Goal: Task Accomplishment & Management: Use online tool/utility

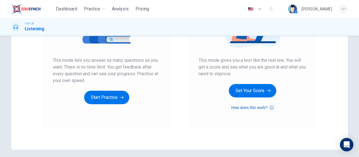
scroll to position [84, 0]
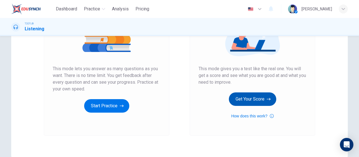
click at [262, 95] on button "Get Your Score" at bounding box center [252, 98] width 47 height 13
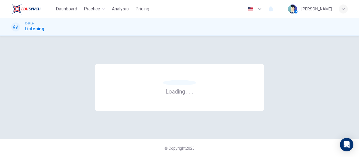
scroll to position [0, 0]
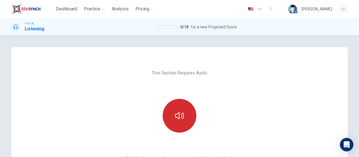
click at [182, 111] on button "button" at bounding box center [180, 116] width 34 height 34
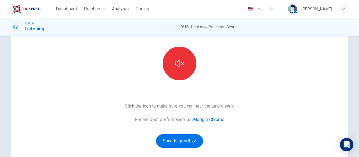
scroll to position [56, 0]
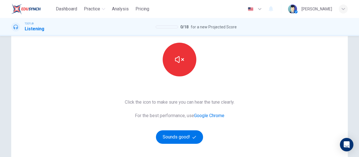
click at [181, 145] on div "This Section Requires Audio Click the icon to make sure you can hear the tune c…" at bounding box center [179, 88] width 119 height 195
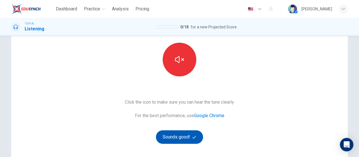
click at [194, 137] on icon "button" at bounding box center [195, 137] width 4 height 4
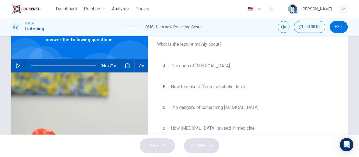
scroll to position [28, 0]
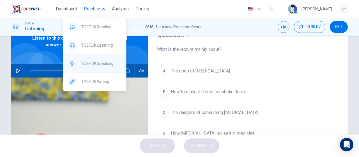
click at [107, 60] on span "TOEFL® Speaking" at bounding box center [101, 63] width 41 height 7
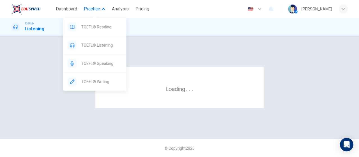
scroll to position [0, 0]
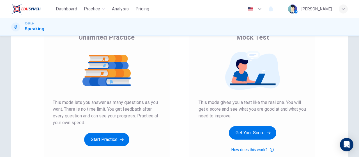
scroll to position [56, 0]
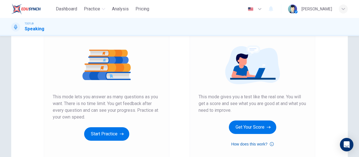
click at [234, 143] on button "How does this work?" at bounding box center [252, 144] width 42 height 7
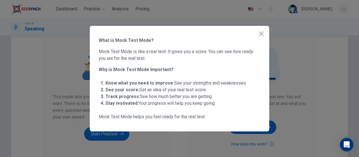
click at [263, 33] on icon "button" at bounding box center [261, 33] width 7 height 7
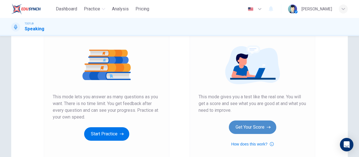
click at [252, 126] on button "Get Your Score" at bounding box center [252, 126] width 47 height 13
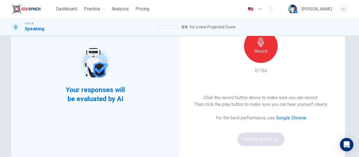
click at [258, 48] on h6 "Record" at bounding box center [261, 51] width 13 height 7
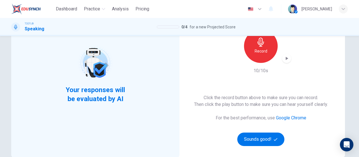
click at [286, 56] on div "button" at bounding box center [287, 58] width 9 height 9
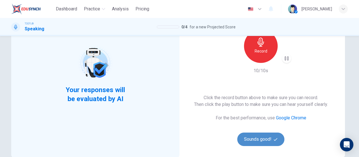
click at [273, 143] on button "Sounds good!" at bounding box center [261, 139] width 47 height 13
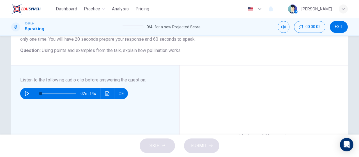
click at [26, 92] on icon "button" at bounding box center [27, 93] width 4 height 4
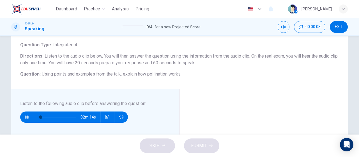
scroll to position [28, 0]
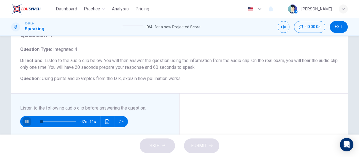
drag, startPoint x: 25, startPoint y: 120, endPoint x: 57, endPoint y: 106, distance: 34.7
click at [25, 120] on icon "button" at bounding box center [27, 121] width 4 height 4
type input "2"
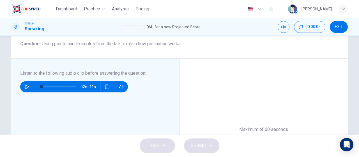
scroll to position [168, 0]
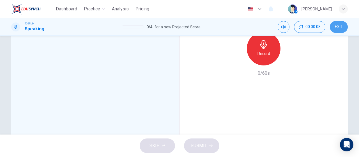
click at [334, 26] on button "EXIT" at bounding box center [339, 27] width 18 height 12
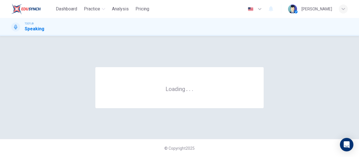
scroll to position [0, 0]
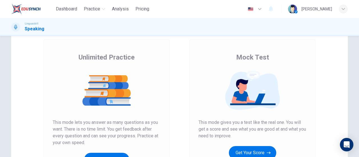
scroll to position [56, 0]
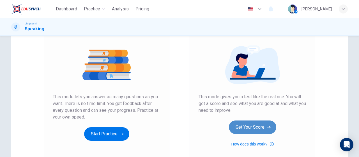
click at [260, 127] on button "Get Your Score" at bounding box center [252, 126] width 47 height 13
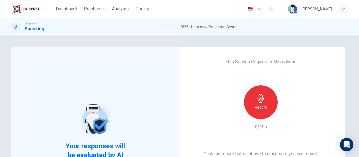
click at [261, 96] on icon "button" at bounding box center [261, 98] width 9 height 9
click at [289, 114] on div "button" at bounding box center [287, 114] width 9 height 9
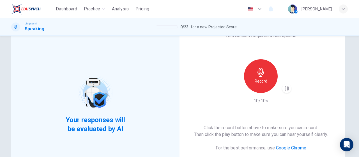
scroll to position [56, 0]
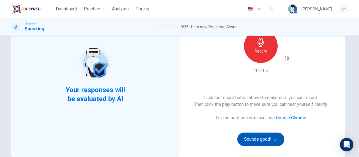
click at [272, 136] on button "Sounds good!" at bounding box center [261, 139] width 47 height 13
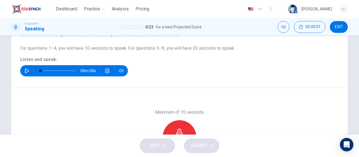
drag, startPoint x: 24, startPoint y: 71, endPoint x: 36, endPoint y: 77, distance: 13.3
click at [25, 71] on icon "button" at bounding box center [27, 71] width 4 height 4
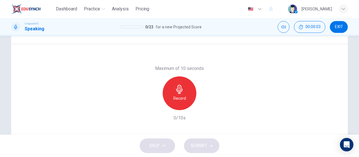
scroll to position [112, 0]
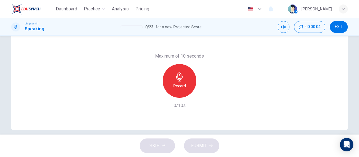
type input "0"
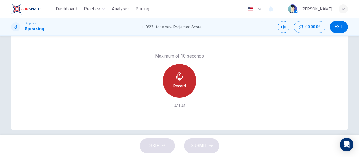
click at [190, 82] on div "Record" at bounding box center [180, 81] width 34 height 34
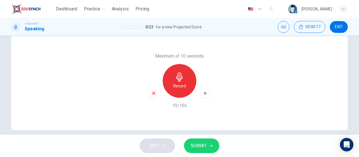
click at [201, 92] on div "button" at bounding box center [205, 93] width 9 height 9
click at [208, 142] on button "SUBMIT" at bounding box center [201, 145] width 35 height 15
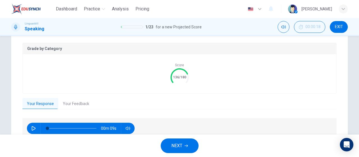
click at [32, 129] on icon "button" at bounding box center [34, 128] width 4 height 4
type input "0"
click at [77, 103] on button "Your Feedback" at bounding box center [75, 104] width 35 height 12
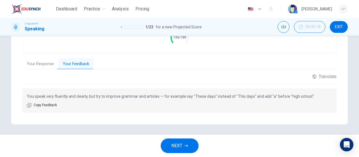
scroll to position [153, 0]
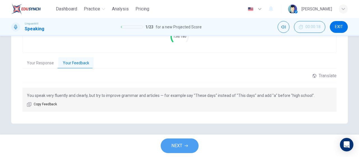
click at [171, 146] on button "NEXT" at bounding box center [180, 145] width 38 height 15
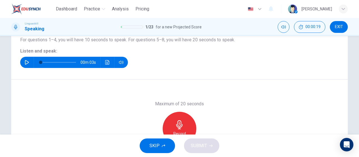
scroll to position [63, 0]
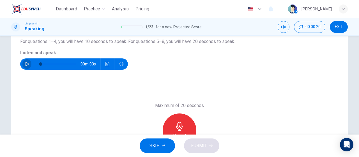
click at [27, 65] on icon "button" at bounding box center [27, 64] width 4 height 4
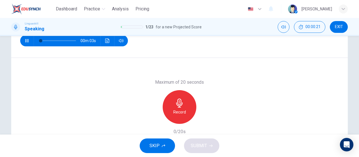
scroll to position [119, 0]
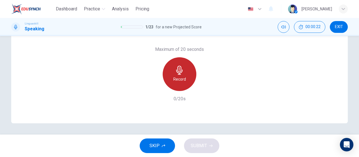
click at [179, 86] on div "Record" at bounding box center [180, 74] width 34 height 34
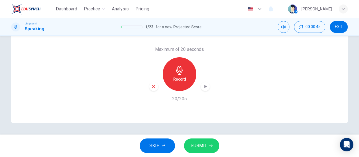
click at [203, 88] on icon "button" at bounding box center [206, 87] width 6 height 6
click at [149, 88] on div "Record" at bounding box center [179, 74] width 61 height 34
drag, startPoint x: 150, startPoint y: 86, endPoint x: 152, endPoint y: 92, distance: 6.9
click at [151, 86] on icon "button" at bounding box center [153, 86] width 5 height 5
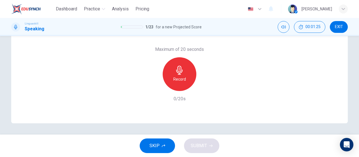
click at [179, 82] on h6 "Record" at bounding box center [180, 79] width 13 height 7
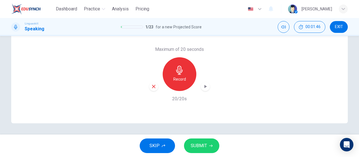
click at [204, 88] on icon "button" at bounding box center [206, 87] width 6 height 6
click at [208, 147] on button "SUBMIT" at bounding box center [201, 145] width 35 height 15
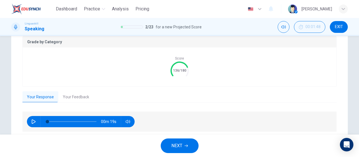
click at [76, 98] on button "Your Feedback" at bounding box center [75, 97] width 35 height 12
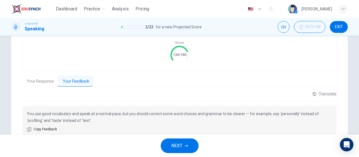
scroll to position [160, 0]
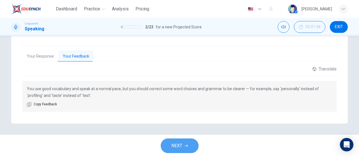
click at [189, 142] on button "NEXT" at bounding box center [180, 145] width 38 height 15
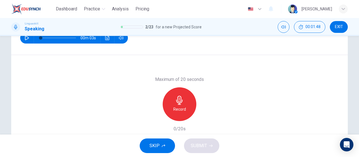
scroll to position [35, 0]
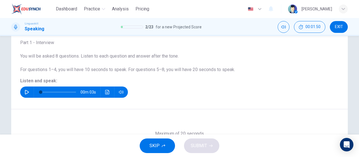
click at [28, 90] on button "button" at bounding box center [26, 91] width 9 height 11
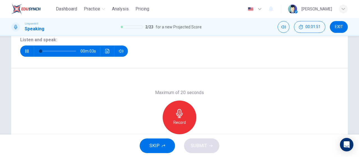
scroll to position [91, 0]
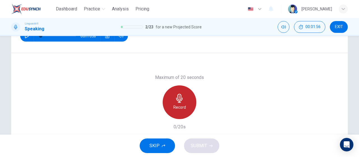
click at [184, 102] on div "Record" at bounding box center [180, 102] width 34 height 34
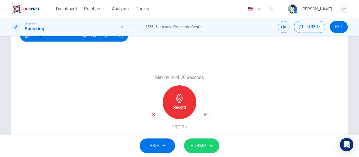
click at [205, 115] on icon "button" at bounding box center [206, 115] width 6 height 6
click at [205, 151] on button "SUBMIT" at bounding box center [201, 145] width 35 height 15
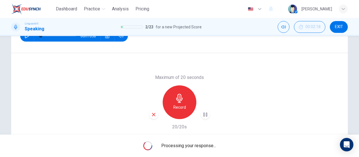
scroll to position [119, 0]
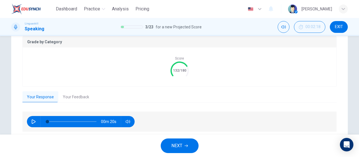
click at [74, 95] on button "Your Feedback" at bounding box center [75, 97] width 35 height 12
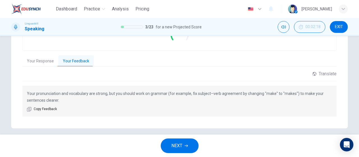
scroll to position [160, 0]
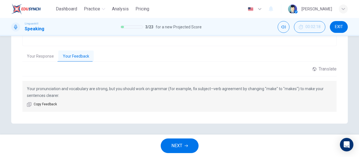
click at [187, 144] on icon "button" at bounding box center [186, 145] width 3 height 3
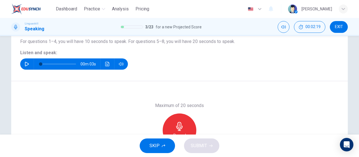
scroll to position [63, 0]
click at [25, 64] on icon "button" at bounding box center [27, 64] width 4 height 4
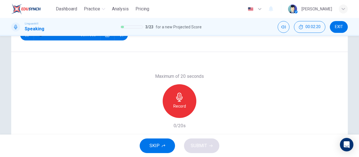
scroll to position [119, 0]
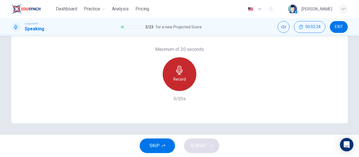
click at [181, 81] on h6 "Record" at bounding box center [180, 79] width 13 height 7
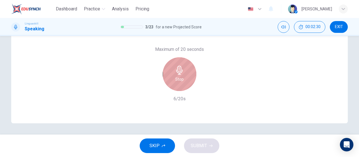
click at [182, 70] on icon "button" at bounding box center [179, 70] width 9 height 9
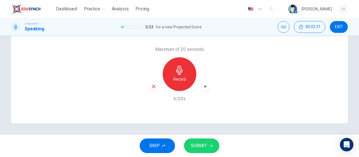
click at [149, 90] on div "Record" at bounding box center [179, 74] width 61 height 34
click at [153, 88] on icon "button" at bounding box center [153, 86] width 5 height 5
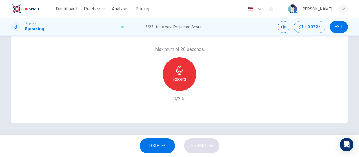
click at [181, 79] on h6 "Record" at bounding box center [180, 79] width 13 height 7
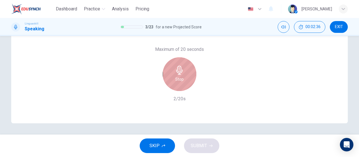
click at [183, 78] on div "Stop" at bounding box center [180, 74] width 34 height 34
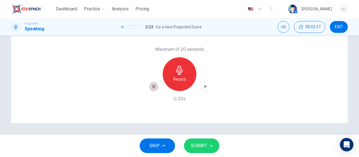
click at [152, 86] on icon "button" at bounding box center [153, 86] width 5 height 5
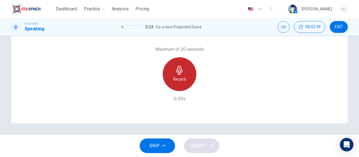
click at [182, 77] on h6 "Record" at bounding box center [180, 79] width 13 height 7
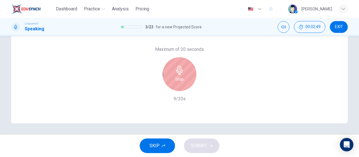
click at [160, 142] on button "SKIP" at bounding box center [157, 145] width 35 height 15
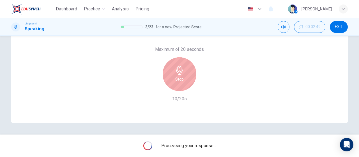
click at [185, 87] on div "Stop" at bounding box center [180, 74] width 34 height 34
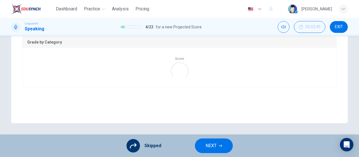
click at [212, 148] on span "NEXT" at bounding box center [211, 146] width 11 height 8
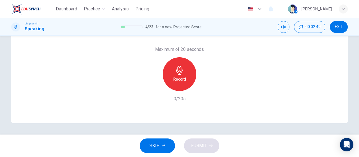
scroll to position [63, 0]
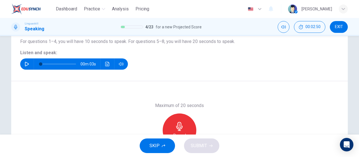
click at [29, 63] on button "button" at bounding box center [26, 63] width 9 height 11
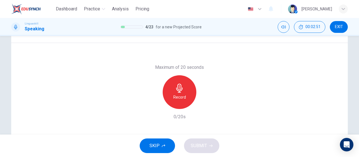
scroll to position [119, 0]
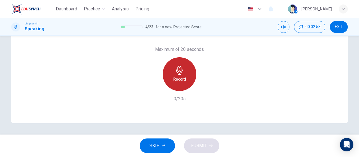
click at [185, 84] on div "Record" at bounding box center [180, 74] width 34 height 34
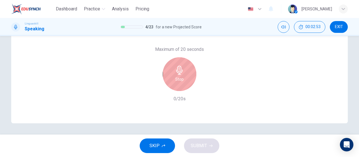
type input "0"
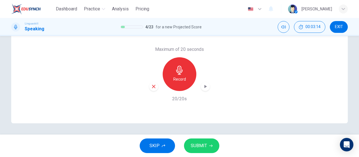
click at [203, 88] on icon "button" at bounding box center [206, 87] width 6 height 6
click at [203, 148] on span "SUBMIT" at bounding box center [199, 146] width 16 height 8
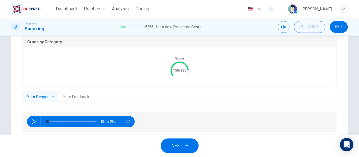
click at [84, 100] on button "Your Feedback" at bounding box center [75, 97] width 35 height 12
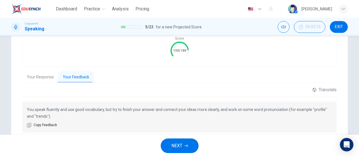
scroll to position [160, 0]
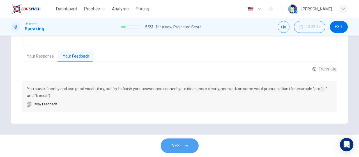
click at [187, 145] on icon "button" at bounding box center [186, 145] width 3 height 3
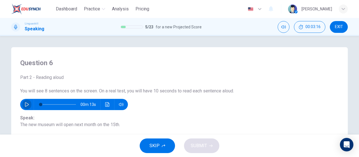
click at [23, 109] on button "button" at bounding box center [26, 104] width 9 height 11
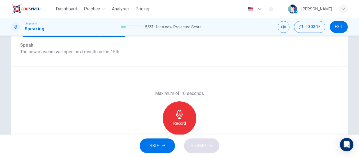
scroll to position [84, 0]
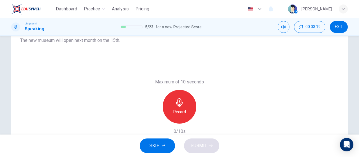
click at [158, 146] on span "SKIP" at bounding box center [155, 146] width 10 height 8
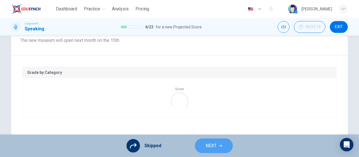
click at [222, 143] on button "NEXT" at bounding box center [214, 145] width 38 height 15
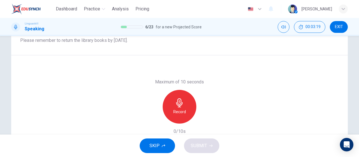
click at [156, 146] on span "SKIP" at bounding box center [155, 146] width 10 height 8
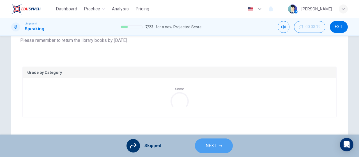
click at [206, 147] on span "NEXT" at bounding box center [211, 146] width 11 height 8
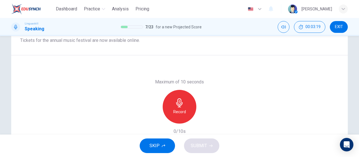
click at [168, 145] on button "SKIP" at bounding box center [157, 145] width 35 height 15
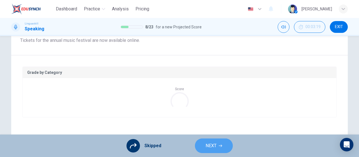
click at [206, 145] on span "NEXT" at bounding box center [211, 146] width 11 height 8
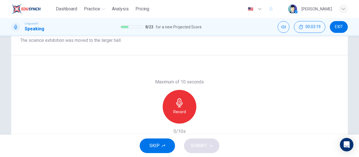
click at [164, 143] on button "SKIP" at bounding box center [157, 145] width 35 height 15
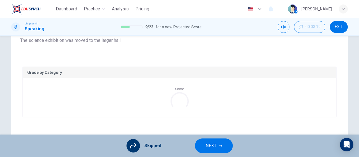
click at [206, 146] on span "NEXT" at bounding box center [211, 146] width 11 height 8
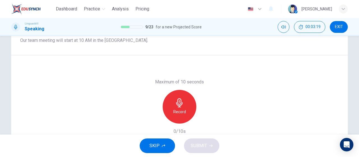
click at [158, 145] on span "SKIP" at bounding box center [155, 146] width 10 height 8
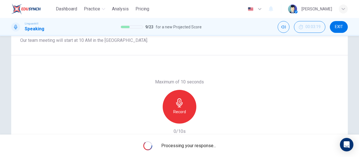
type input "0"
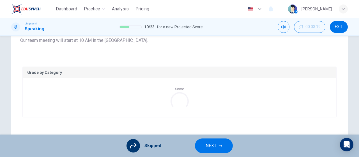
click at [199, 146] on button "NEXT" at bounding box center [214, 145] width 38 height 15
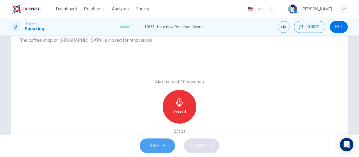
click at [157, 145] on span "SKIP" at bounding box center [155, 146] width 10 height 8
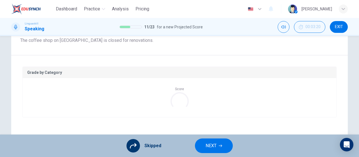
click at [208, 146] on span "NEXT" at bounding box center [211, 146] width 11 height 8
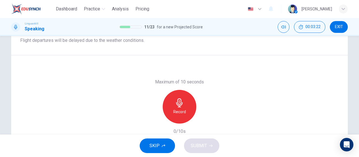
click at [161, 144] on button "SKIP" at bounding box center [157, 145] width 35 height 15
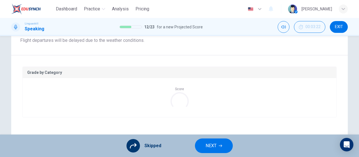
click at [213, 148] on span "NEXT" at bounding box center [211, 146] width 11 height 8
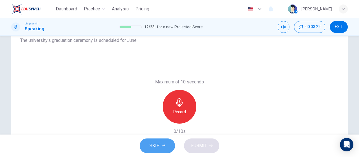
click at [153, 143] on span "SKIP" at bounding box center [155, 146] width 10 height 8
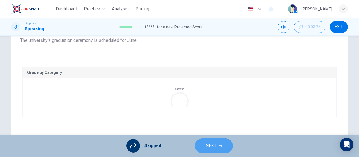
click at [206, 150] on span "NEXT" at bounding box center [211, 146] width 11 height 8
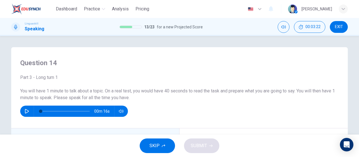
scroll to position [56, 0]
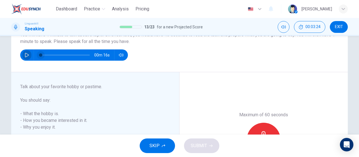
drag, startPoint x: 23, startPoint y: 55, endPoint x: 36, endPoint y: 60, distance: 14.5
click at [22, 55] on button "button" at bounding box center [26, 54] width 9 height 11
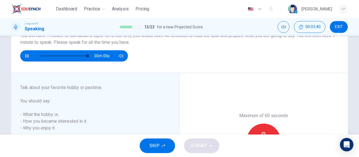
scroll to position [83, 0]
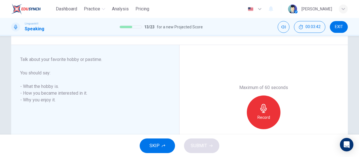
click at [259, 115] on h6 "Record" at bounding box center [264, 117] width 13 height 7
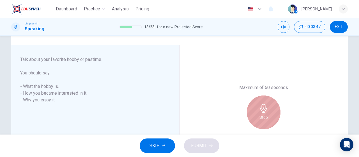
drag, startPoint x: 272, startPoint y: 119, endPoint x: 258, endPoint y: 116, distance: 15.0
click at [272, 119] on div "Stop" at bounding box center [264, 112] width 34 height 34
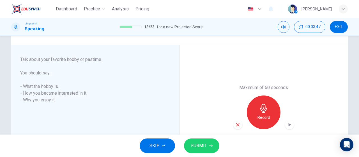
click at [237, 124] on icon "button" at bounding box center [237, 124] width 3 height 3
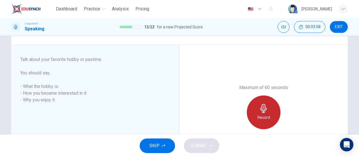
click at [260, 114] on h6 "Record" at bounding box center [264, 117] width 13 height 7
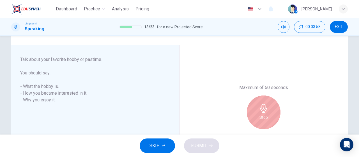
scroll to position [111, 0]
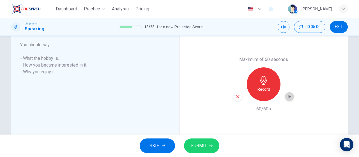
click at [289, 96] on icon "button" at bounding box center [290, 96] width 3 height 3
click at [200, 150] on span "SUBMIT" at bounding box center [199, 146] width 16 height 8
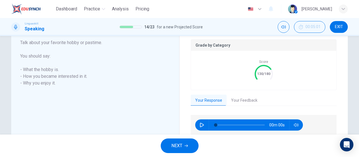
scroll to position [123, 0]
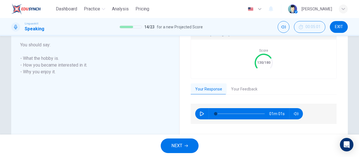
click at [232, 87] on button "Your Feedback" at bounding box center [244, 89] width 35 height 12
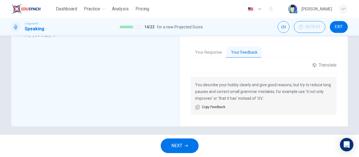
scroll to position [162, 0]
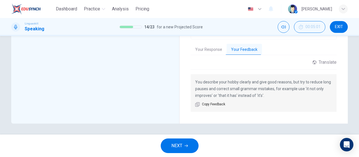
click at [190, 141] on button "NEXT" at bounding box center [180, 145] width 38 height 15
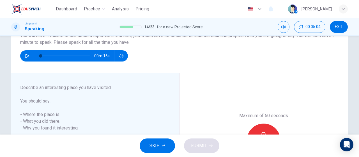
scroll to position [83, 0]
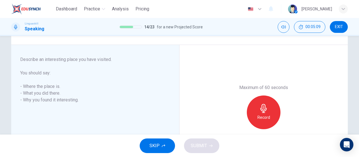
click at [251, 114] on div "Record" at bounding box center [264, 112] width 34 height 34
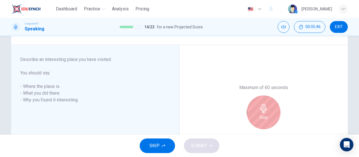
scroll to position [111, 0]
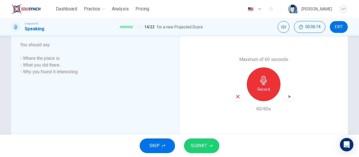
click at [289, 96] on icon "button" at bounding box center [290, 96] width 3 height 3
click at [206, 147] on span "SUBMIT" at bounding box center [199, 146] width 16 height 8
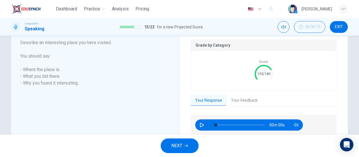
scroll to position [123, 0]
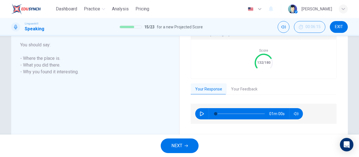
click at [252, 99] on div "01m 00s" at bounding box center [264, 119] width 146 height 41
click at [249, 90] on button "Your Feedback" at bounding box center [244, 89] width 35 height 12
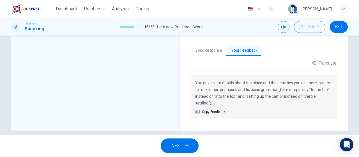
scroll to position [162, 0]
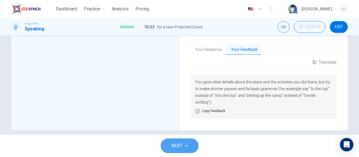
click at [184, 145] on button "NEXT" at bounding box center [180, 145] width 38 height 15
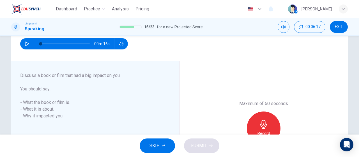
scroll to position [55, 0]
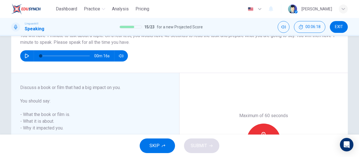
click at [30, 59] on div "00m 16s" at bounding box center [74, 55] width 108 height 11
click at [28, 52] on button "button" at bounding box center [26, 55] width 9 height 11
click at [27, 56] on icon "button" at bounding box center [27, 56] width 4 height 4
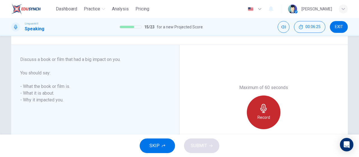
click at [268, 107] on div "Record" at bounding box center [264, 112] width 34 height 34
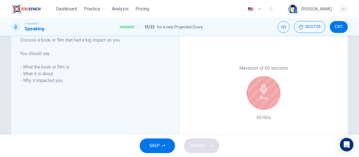
scroll to position [111, 0]
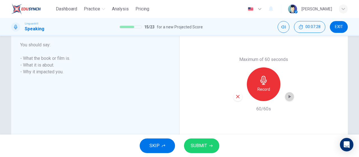
click at [289, 96] on icon "button" at bounding box center [290, 96] width 3 height 3
click at [210, 146] on icon "button" at bounding box center [211, 145] width 3 height 3
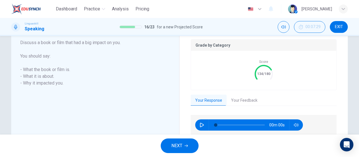
type input "0"
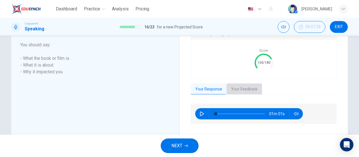
click at [254, 88] on button "Your Feedback" at bounding box center [244, 89] width 35 height 12
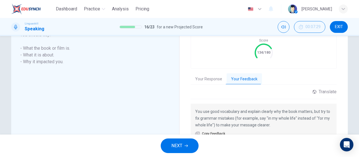
scroll to position [106, 0]
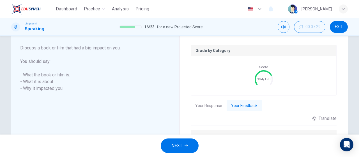
click at [204, 110] on button "Your Response" at bounding box center [209, 106] width 36 height 12
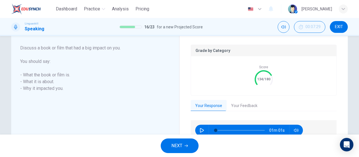
scroll to position [151, 0]
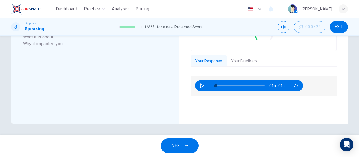
click at [248, 58] on button "Your Feedback" at bounding box center [244, 61] width 35 height 12
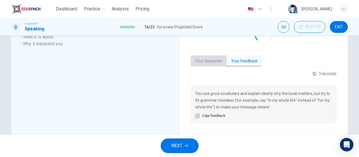
click at [200, 56] on button "Your Response" at bounding box center [209, 61] width 36 height 12
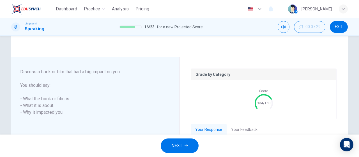
scroll to position [95, 0]
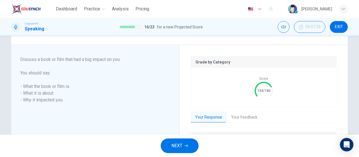
click at [184, 149] on button "NEXT" at bounding box center [180, 145] width 38 height 15
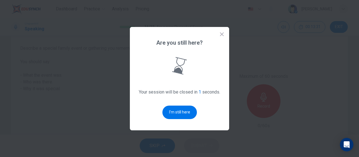
scroll to position [0, 0]
